Goal: Find specific page/section: Find specific page/section

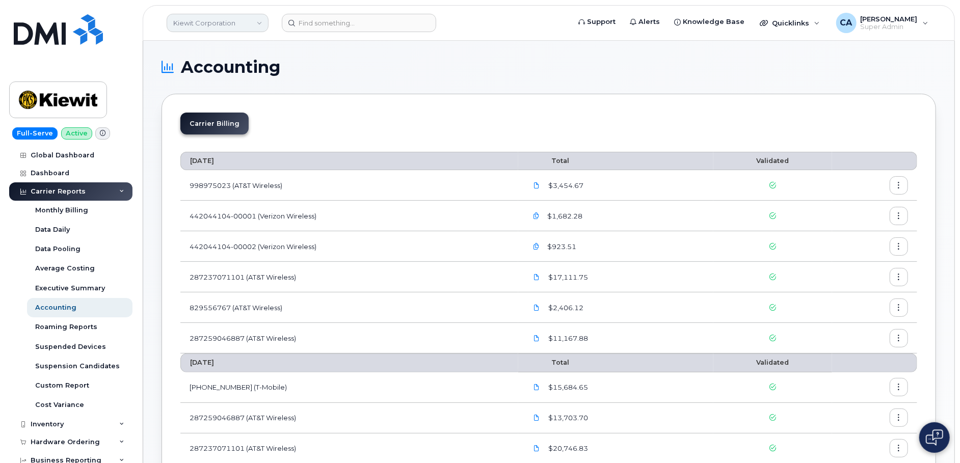
click at [186, 28] on link "Kiewit Corporation" at bounding box center [218, 23] width 102 height 18
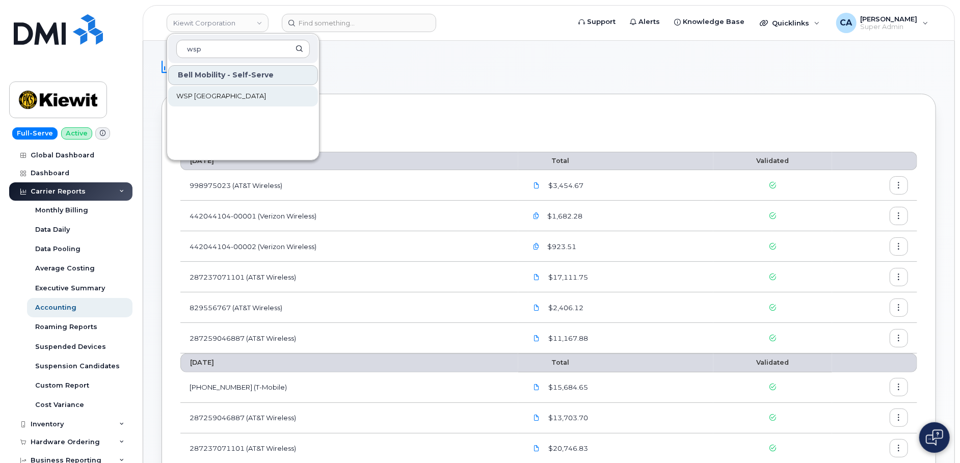
type input "wsp"
click at [195, 93] on span "WSP Canada" at bounding box center [221, 96] width 90 height 10
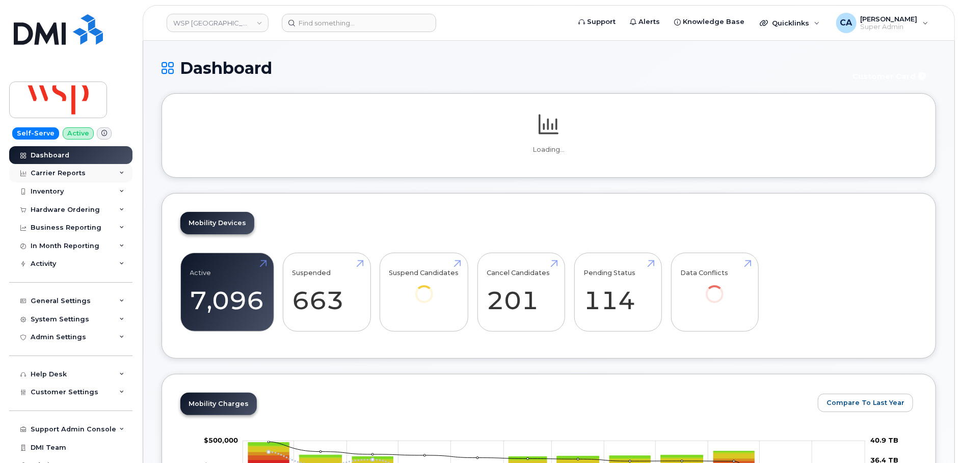
click at [74, 173] on div "Carrier Reports" at bounding box center [58, 173] width 55 height 8
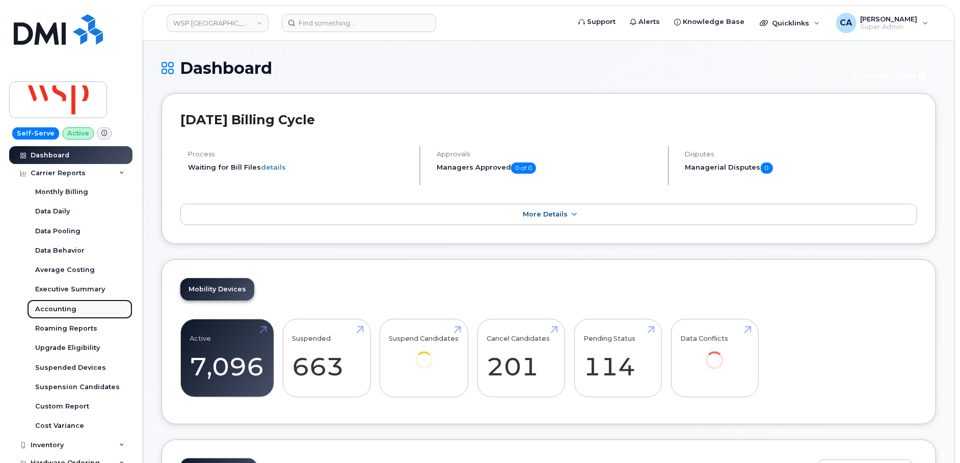
click at [63, 308] on div "Accounting" at bounding box center [55, 309] width 41 height 9
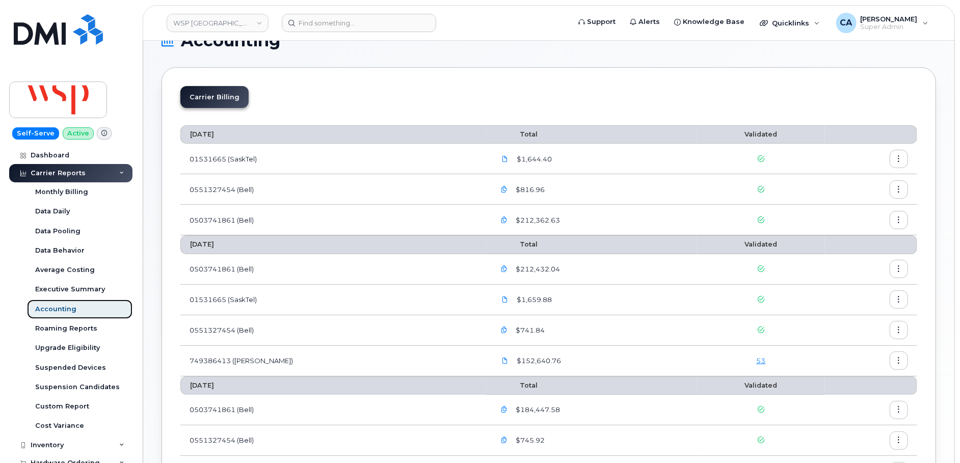
scroll to position [28, 0]
click at [502, 358] on icon at bounding box center [505, 359] width 6 height 6
